Goal: Transaction & Acquisition: Purchase product/service

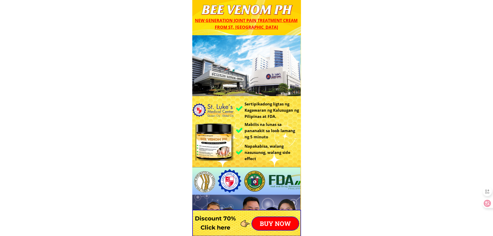
click at [287, 220] on p "BUY NOW" at bounding box center [275, 223] width 47 height 13
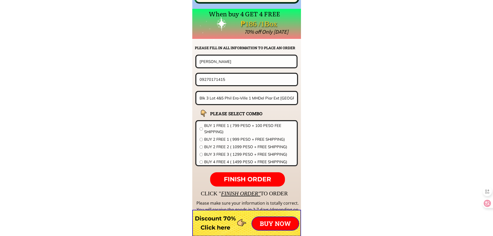
scroll to position [4062, 0]
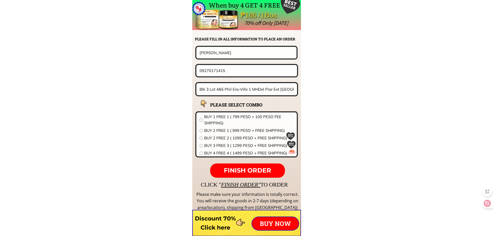
click at [251, 54] on input "[PERSON_NAME]" at bounding box center [246, 52] width 97 height 11
paste input "[PERSON_NAME] alog"
type input "[PERSON_NAME] alog"
click at [271, 69] on input "09270171415" at bounding box center [246, 70] width 97 height 11
paste input "1740"
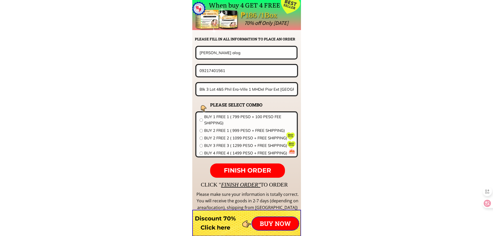
type input "09217401561"
click at [261, 89] on input "Blk 3 Lot 4&5 Phil Era-Ville 1 MHDel Piar Ext [GEOGRAPHIC_DATA][PERSON_NAME] ,[…" at bounding box center [246, 89] width 97 height 12
paste input "magiting st. Tabskuhan sta [PERSON_NAME] c"
type input "magiting st. Tabskuhan sta [PERSON_NAME] city"
click at [215, 138] on span "BUY 2 FREE 2 ( 1099 PESO + FREE SHIPPING)" at bounding box center [249, 138] width 90 height 6
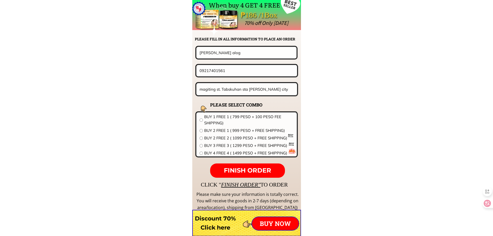
radio input "true"
click at [230, 169] on span "FINISH ORDER" at bounding box center [247, 170] width 47 height 8
